Goal: Entertainment & Leisure: Browse casually

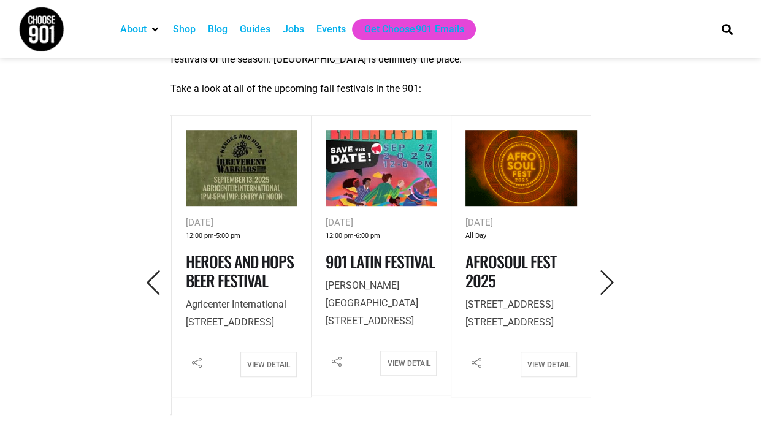
scroll to position [491, 0]
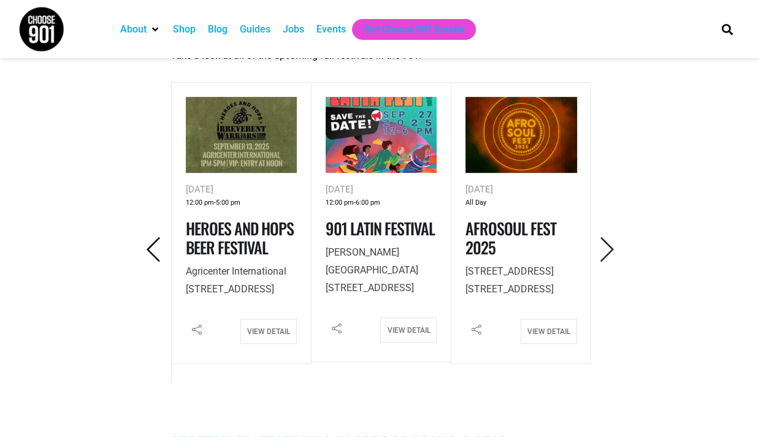
click at [152, 261] on icon "Previous" at bounding box center [153, 249] width 25 height 25
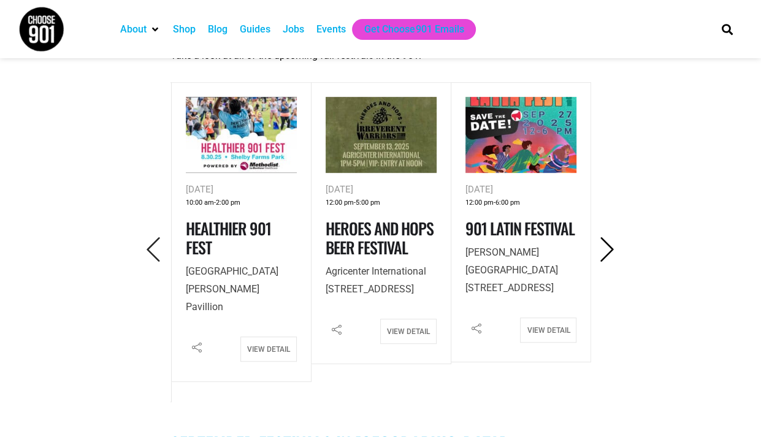
click at [606, 261] on icon "Next" at bounding box center [607, 249] width 25 height 25
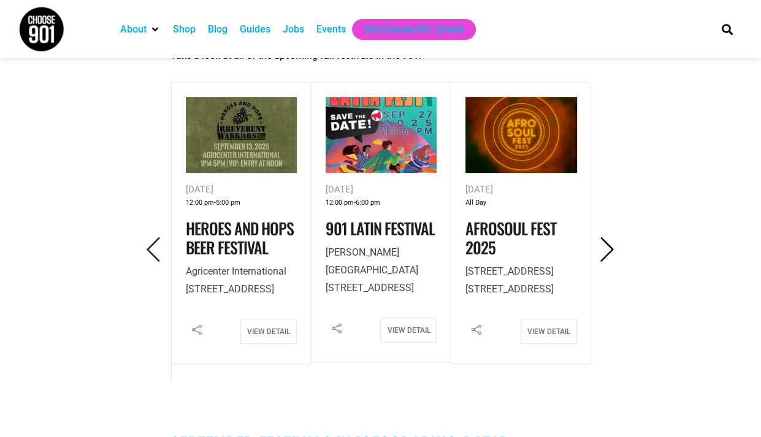
click at [603, 257] on icon "Next" at bounding box center [607, 249] width 25 height 25
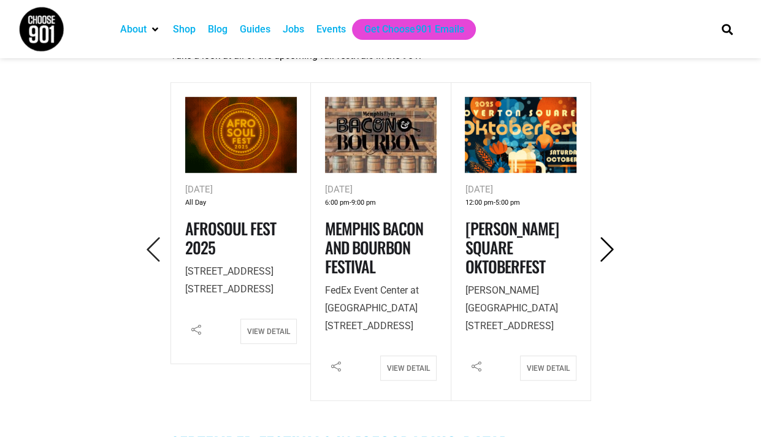
click at [607, 255] on icon "Next" at bounding box center [607, 249] width 25 height 25
click at [610, 261] on icon "Next" at bounding box center [607, 249] width 25 height 25
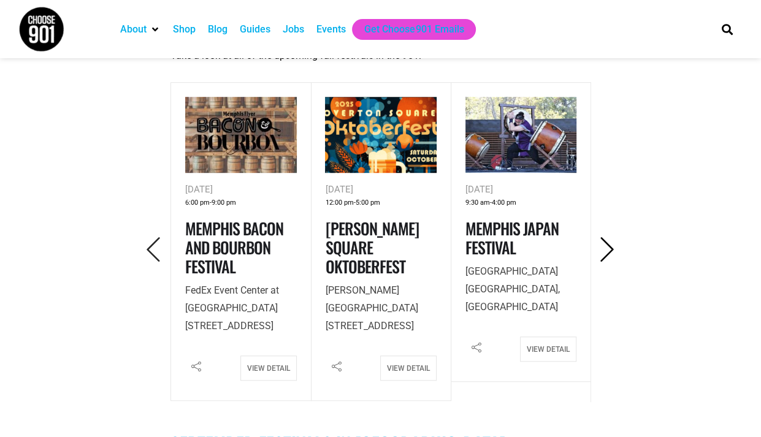
click at [610, 261] on icon "Next" at bounding box center [607, 249] width 25 height 25
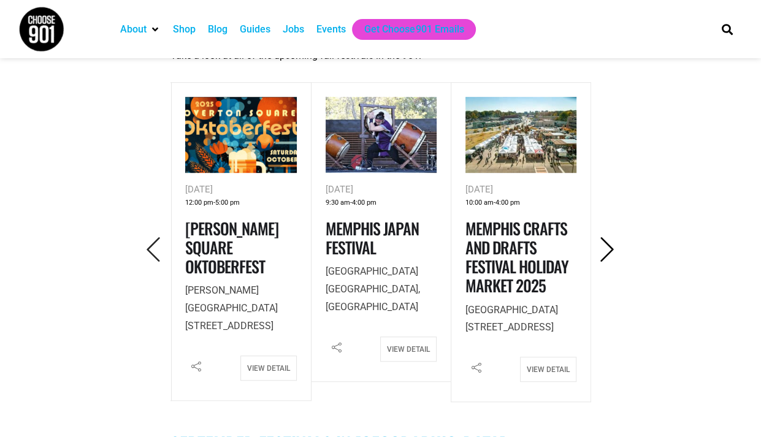
click at [604, 261] on icon "Next" at bounding box center [607, 249] width 25 height 25
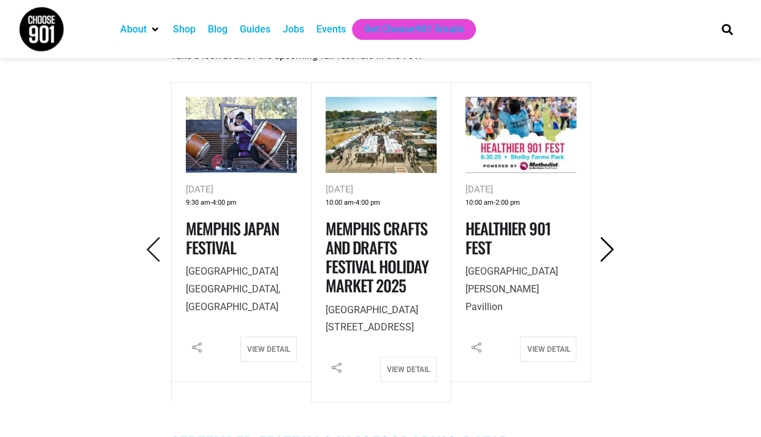
click at [604, 261] on icon "Next" at bounding box center [607, 249] width 25 height 25
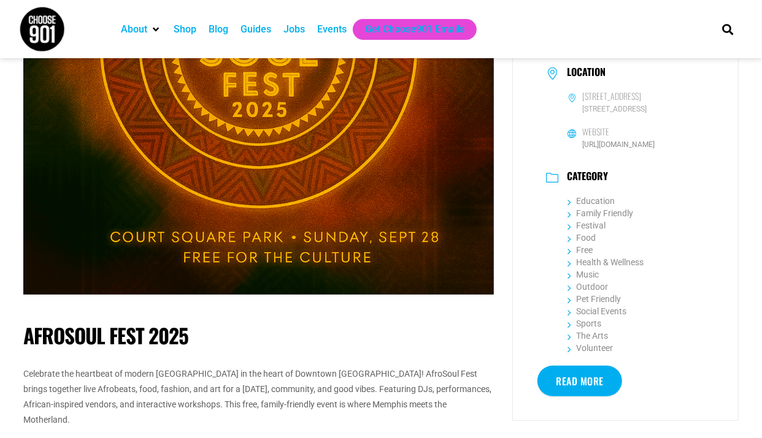
scroll to position [245, 0]
